Goal: Task Accomplishment & Management: Manage account settings

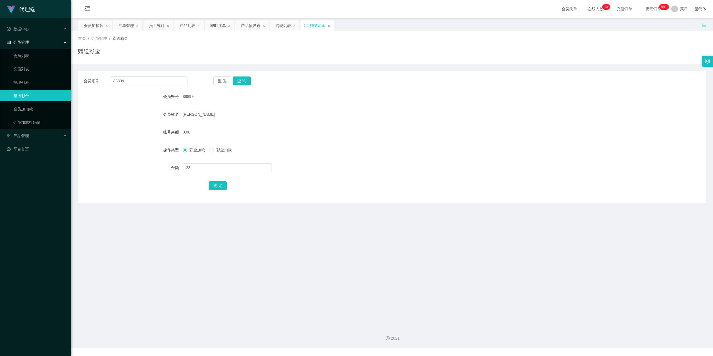
drag, startPoint x: 198, startPoint y: 168, endPoint x: 158, endPoint y: 168, distance: 40.1
click at [168, 168] on div "金额 23" at bounding box center [392, 167] width 628 height 11
type input "39"
click at [215, 187] on button "确 定" at bounding box center [218, 186] width 18 height 9
click at [27, 112] on link "会员加扣款" at bounding box center [39, 109] width 53 height 11
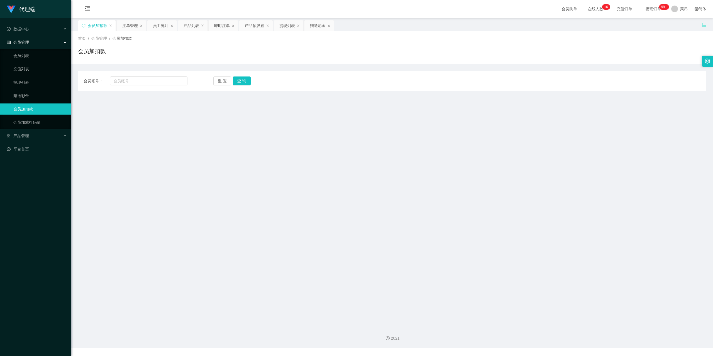
drag, startPoint x: 312, startPoint y: 171, endPoint x: 300, endPoint y: 170, distance: 12.8
click at [311, 171] on main "关闭左侧 关闭右侧 关闭其它 刷新页面 会员加扣款 注单管理 员工统计 产品列表 即时注单 产品预设置 提现列表 赠送彩金 首页 / 会员管理 / 会员加扣款…" at bounding box center [391, 170] width 641 height 305
click at [126, 82] on input "text" at bounding box center [148, 81] width 77 height 9
type input "88899"
click at [243, 80] on button "查 询" at bounding box center [242, 81] width 18 height 9
